Goal: Information Seeking & Learning: Learn about a topic

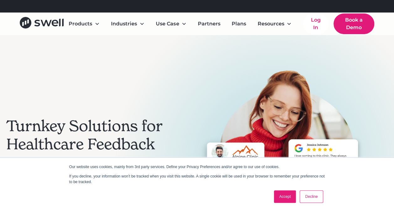
click at [309, 196] on link "Decline" at bounding box center [311, 197] width 23 height 13
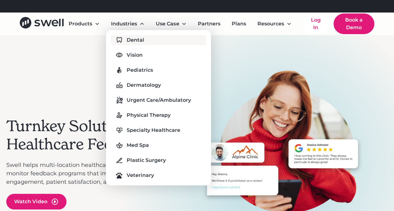
click at [127, 37] on div "Dental" at bounding box center [136, 40] width 18 height 8
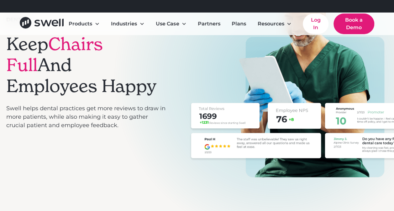
scroll to position [63, 0]
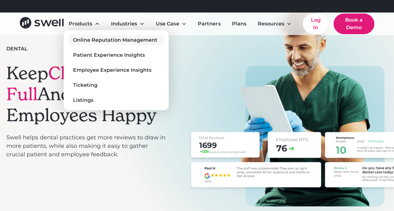
click at [97, 39] on div "Online Reputation Management" at bounding box center [115, 40] width 84 height 8
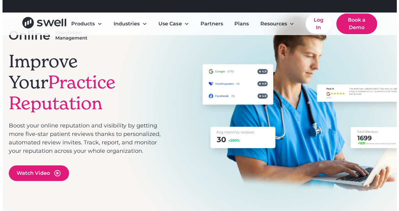
scroll to position [94, 0]
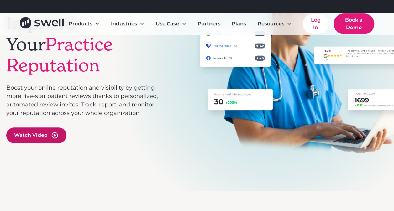
click at [41, 137] on div "Watch Video" at bounding box center [30, 136] width 33 height 8
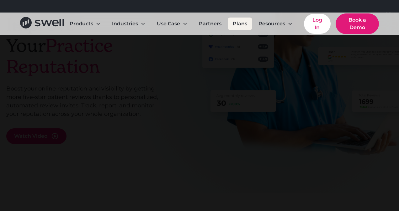
click at [233, 22] on link "Plans" at bounding box center [240, 24] width 24 height 13
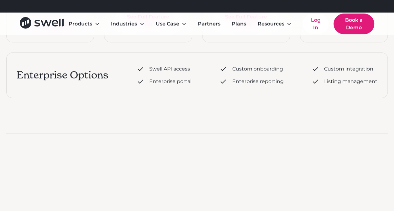
scroll to position [376, 0]
